Goal: Task Accomplishment & Management: Manage account settings

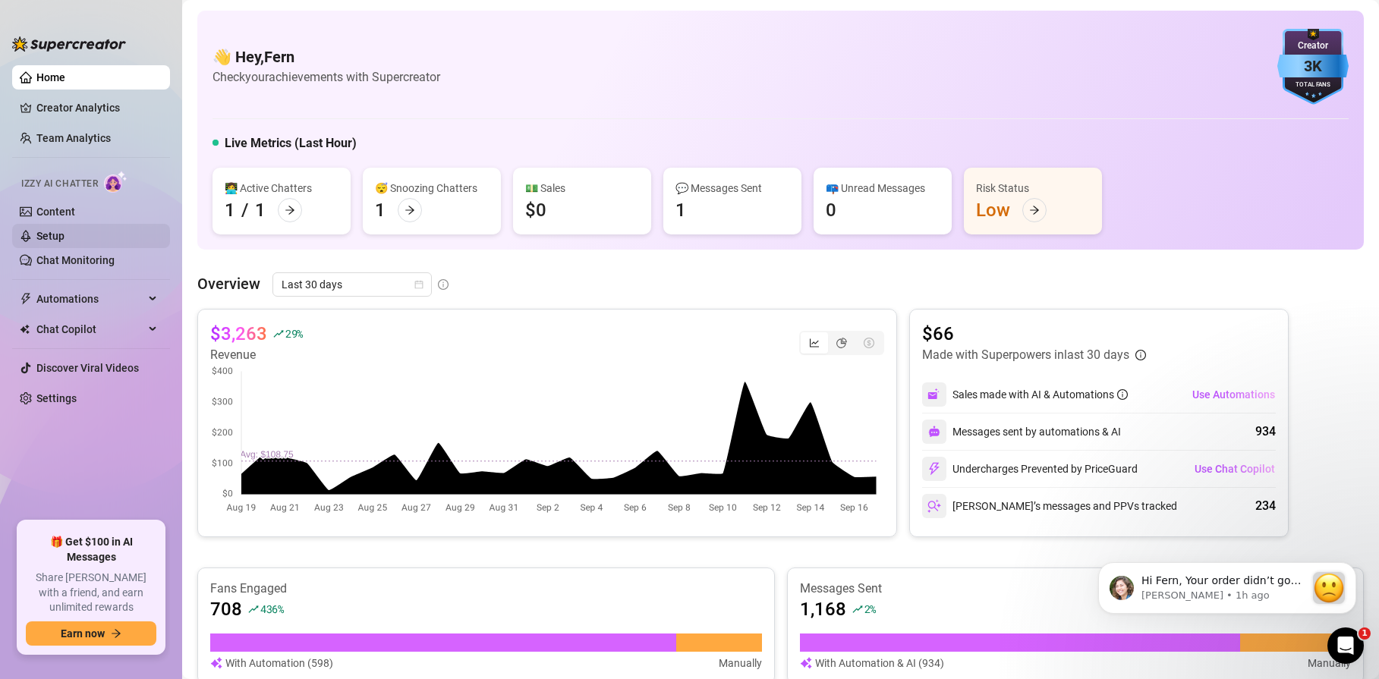
click at [53, 232] on link "Setup" at bounding box center [50, 236] width 28 height 12
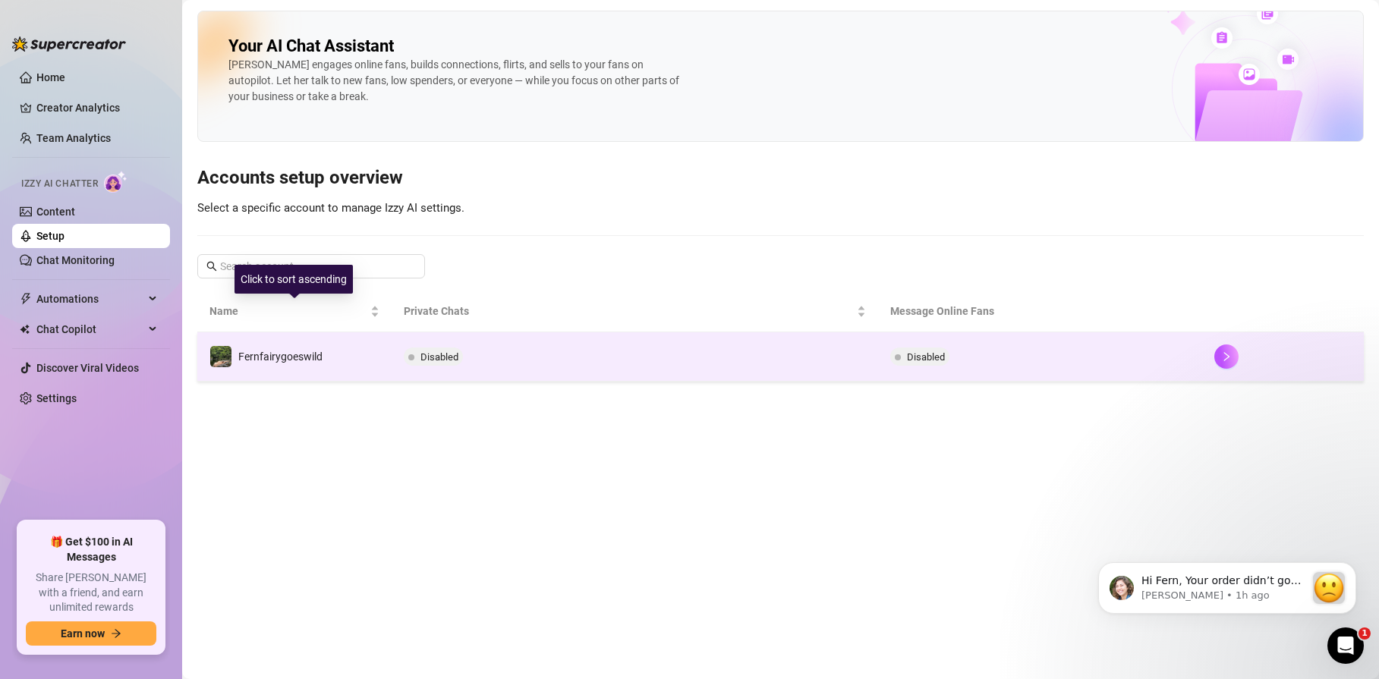
click at [265, 353] on span "Fernfairygoeswild" at bounding box center [280, 357] width 84 height 12
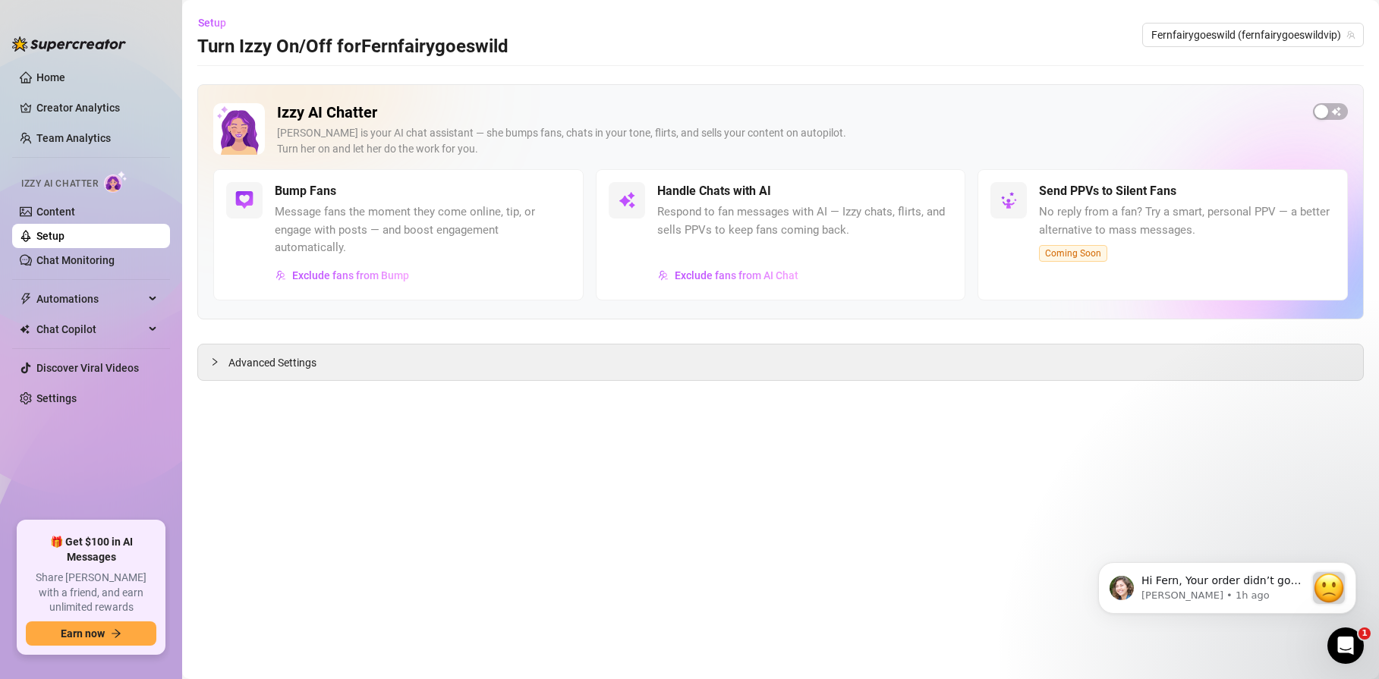
click at [335, 261] on div "Bump Fans Message fans the moment they come online, tip, or engage with posts —…" at bounding box center [423, 234] width 296 height 105
click at [335, 273] on span "Exclude fans from Bump" at bounding box center [350, 275] width 117 height 12
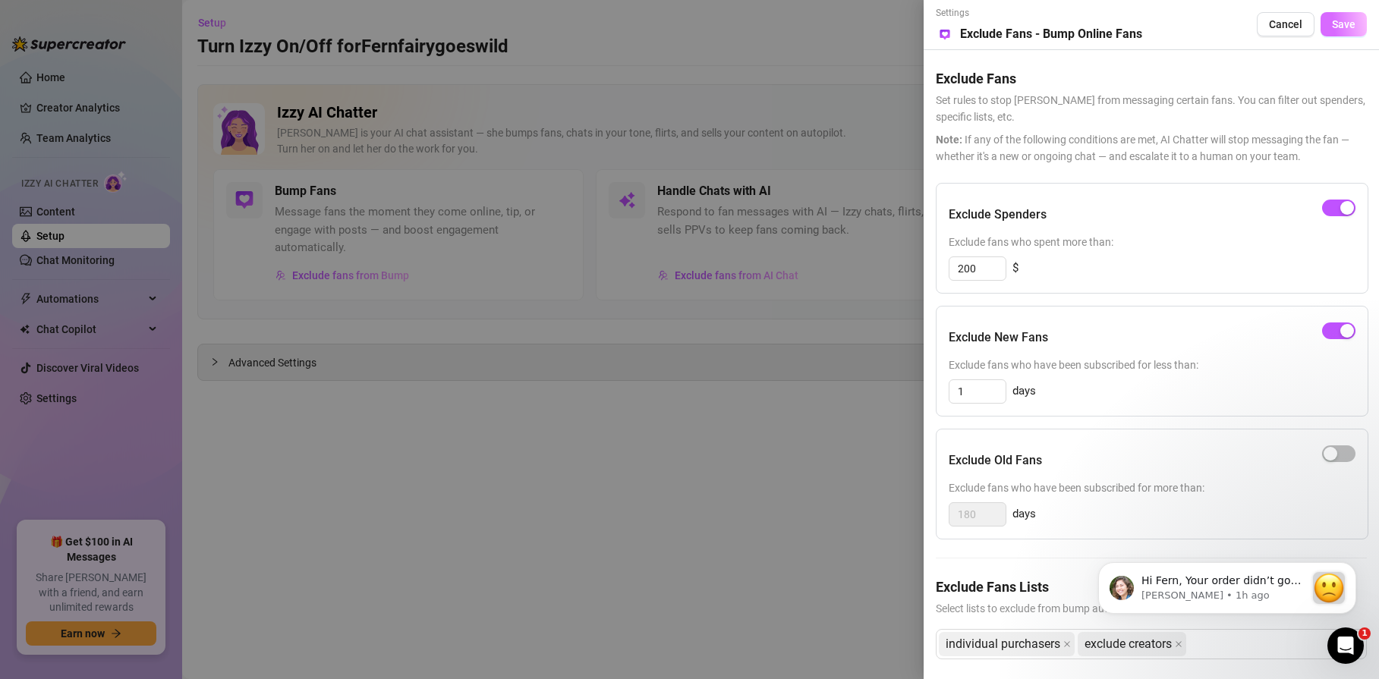
click at [1321, 30] on button "Save" at bounding box center [1344, 24] width 46 height 24
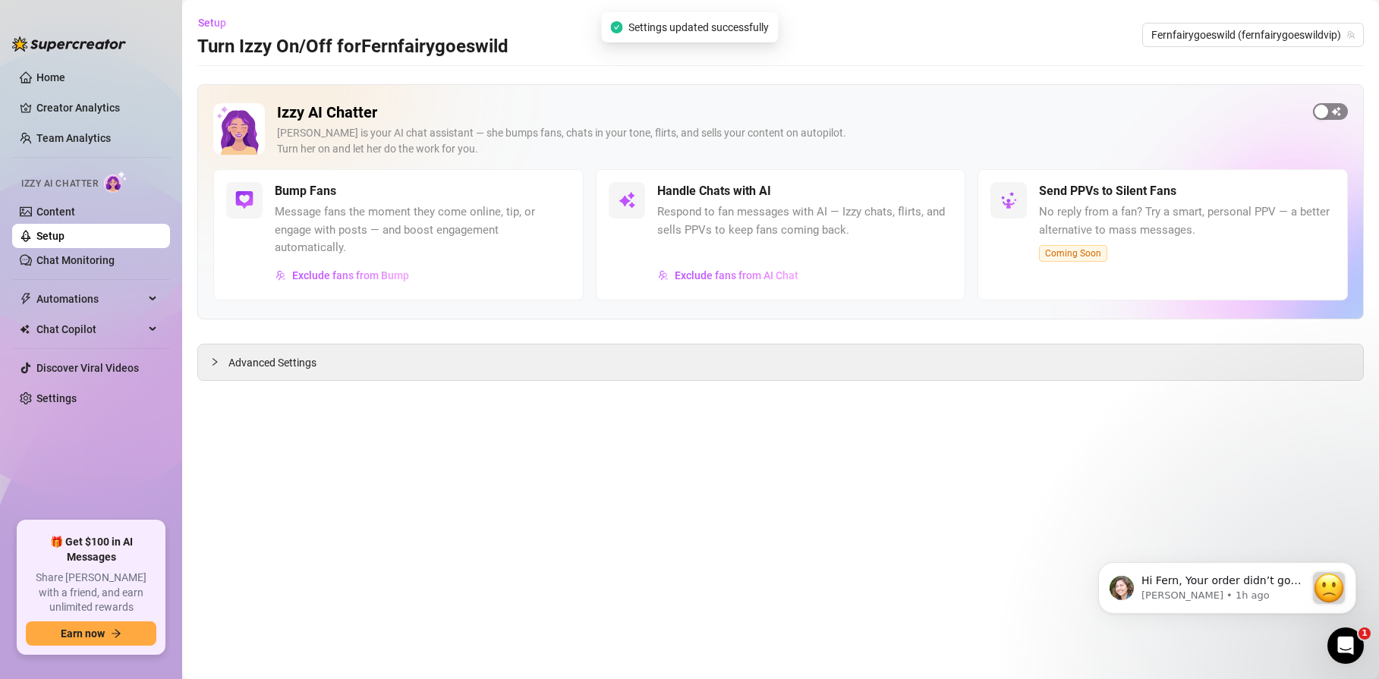
click at [1321, 107] on div "button" at bounding box center [1321, 112] width 14 height 14
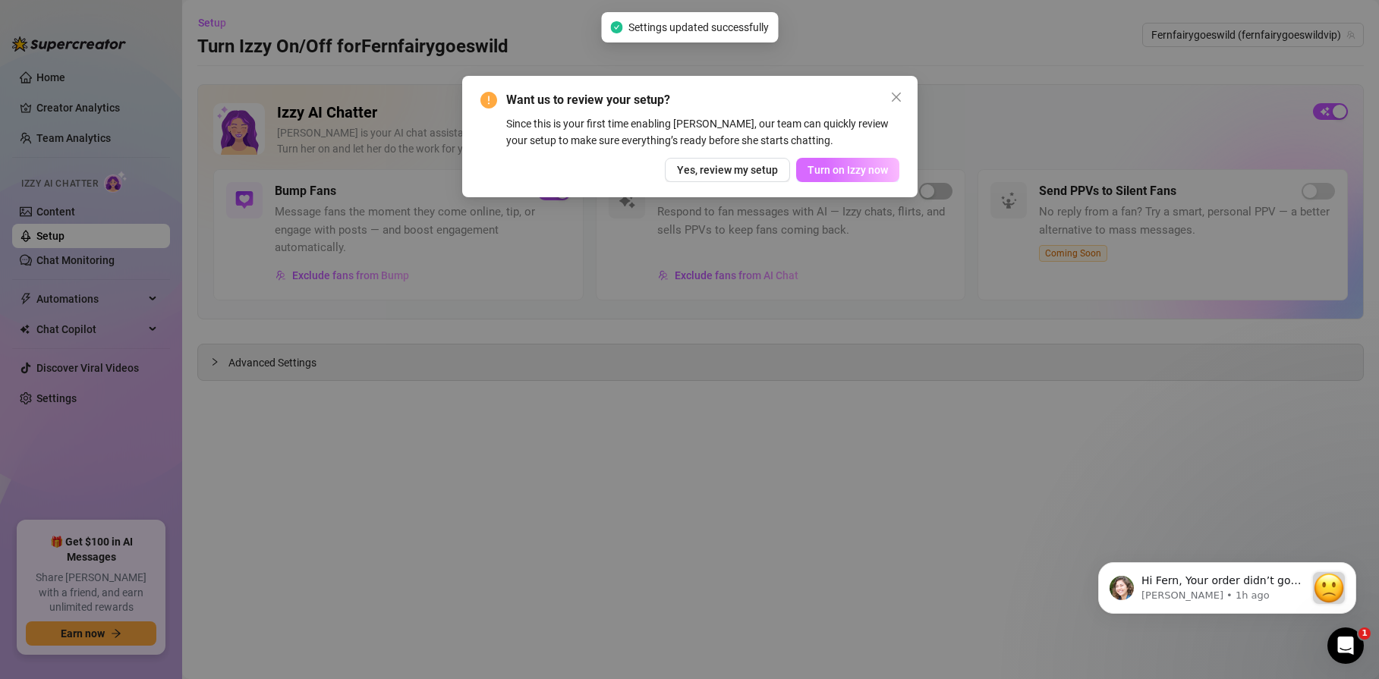
click at [832, 172] on span "Turn on Izzy now" at bounding box center [847, 170] width 80 height 12
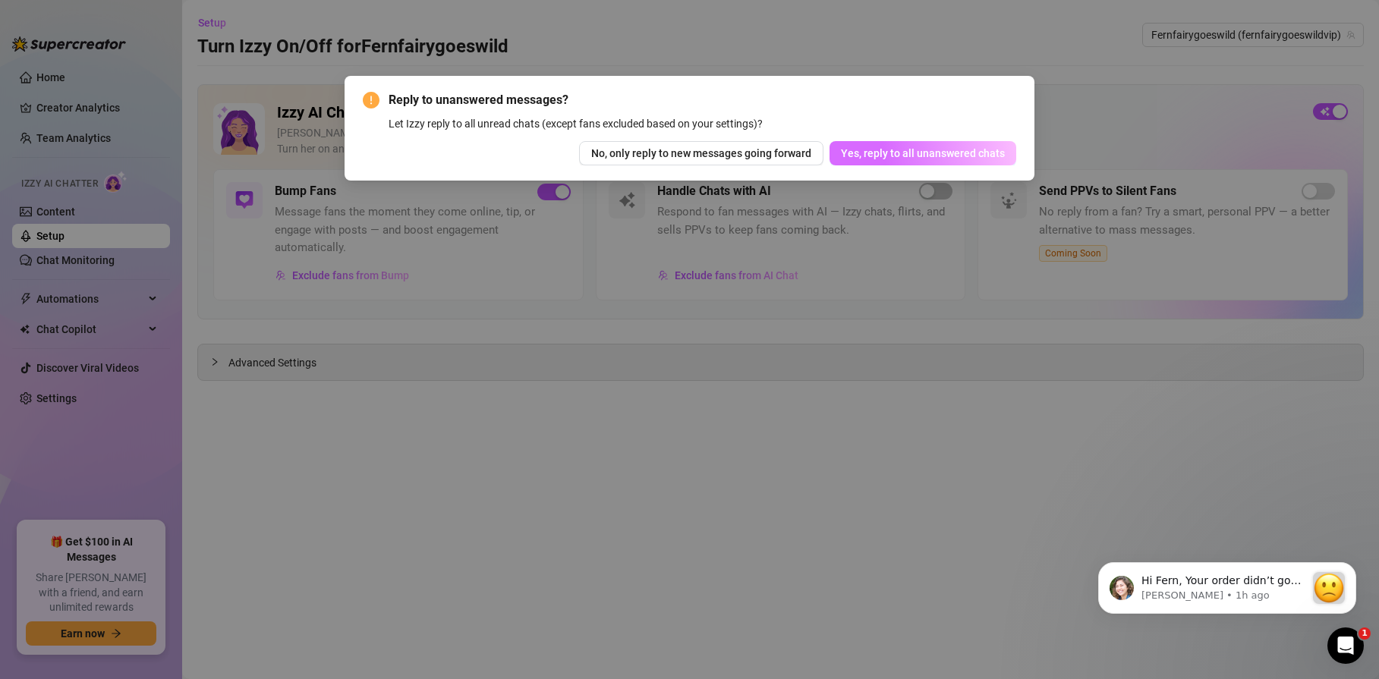
click at [848, 162] on button "Yes, reply to all unanswered chats" at bounding box center [923, 153] width 187 height 24
